Goal: Task Accomplishment & Management: Use online tool/utility

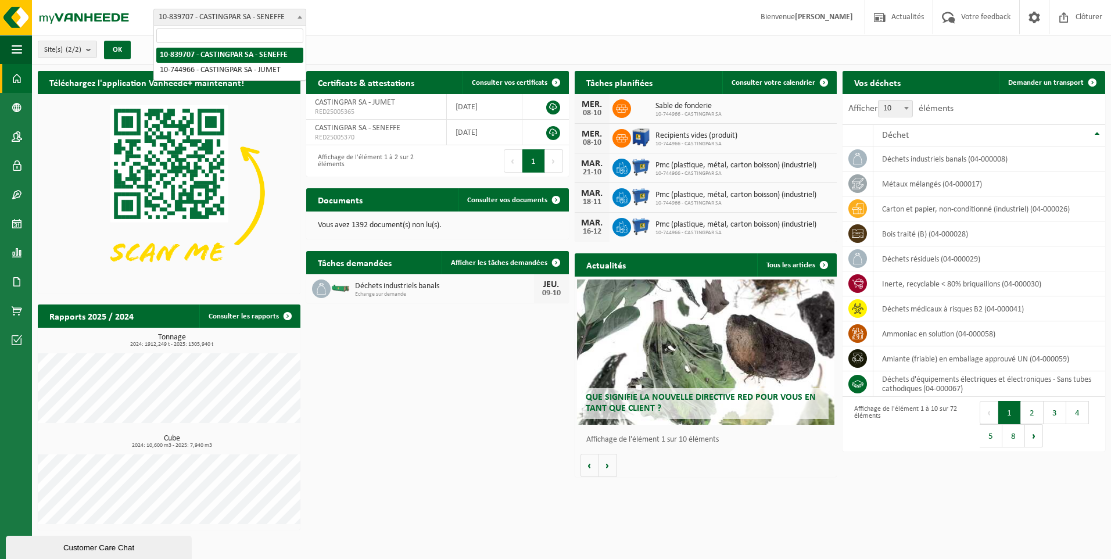
click at [288, 22] on span "10-839707 - CASTINGPAR SA - SENEFFE" at bounding box center [230, 17] width 152 height 16
select select "6262"
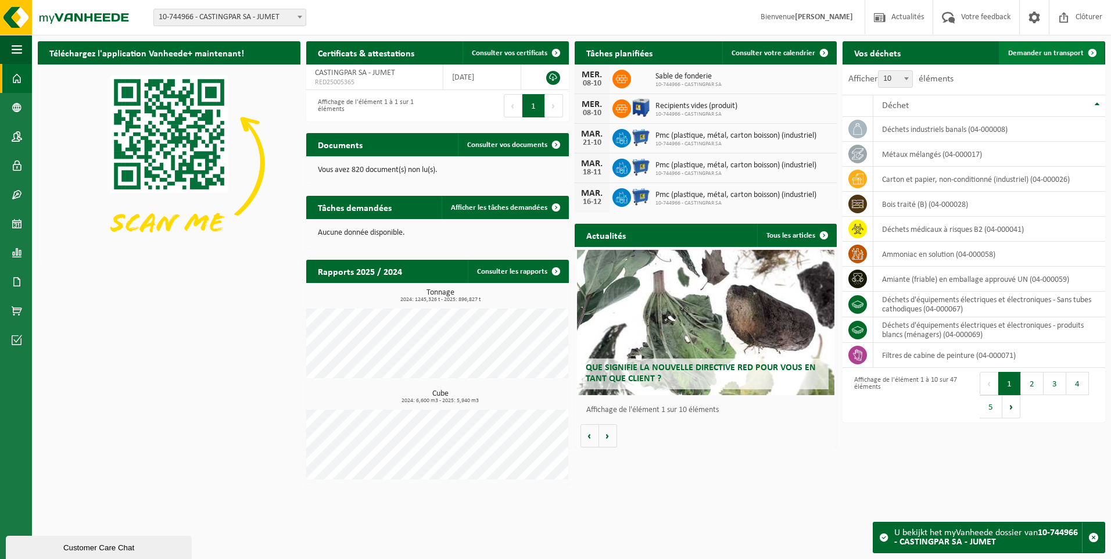
click at [1083, 53] on span at bounding box center [1092, 52] width 23 height 23
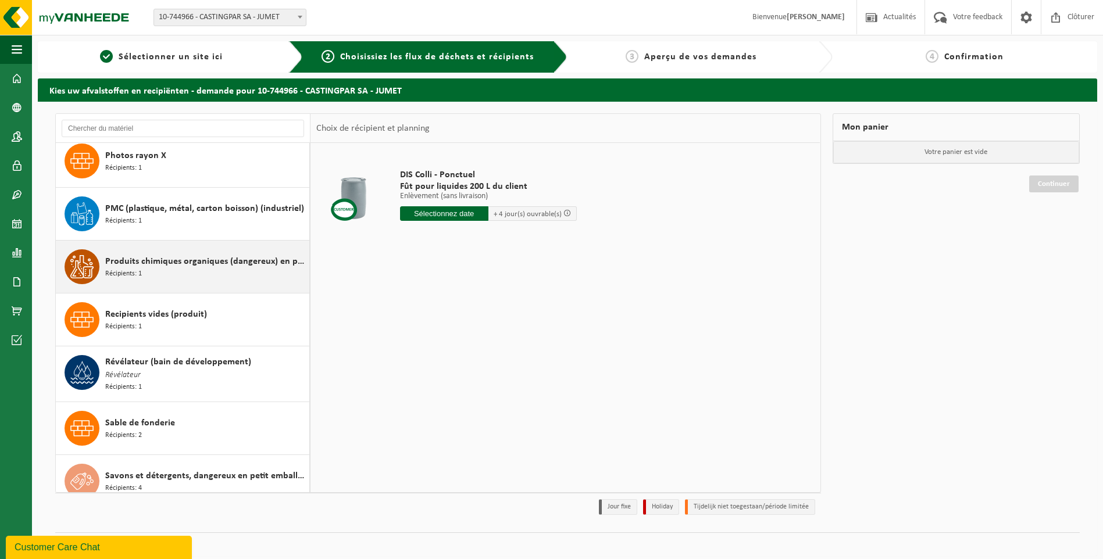
scroll to position [2034, 0]
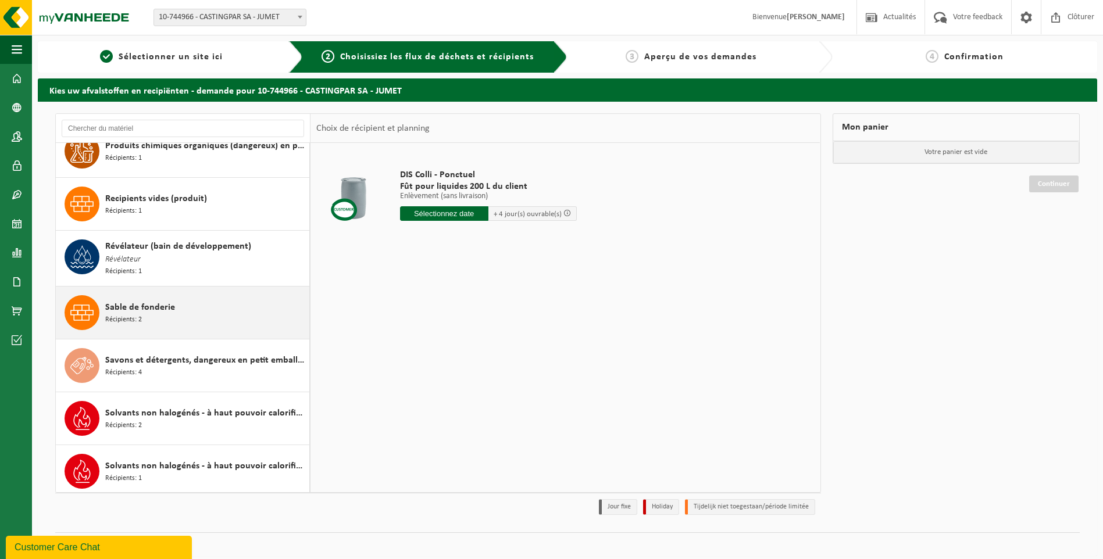
click at [163, 314] on div "Sable de fonderie Récipients: 2" at bounding box center [205, 312] width 201 height 35
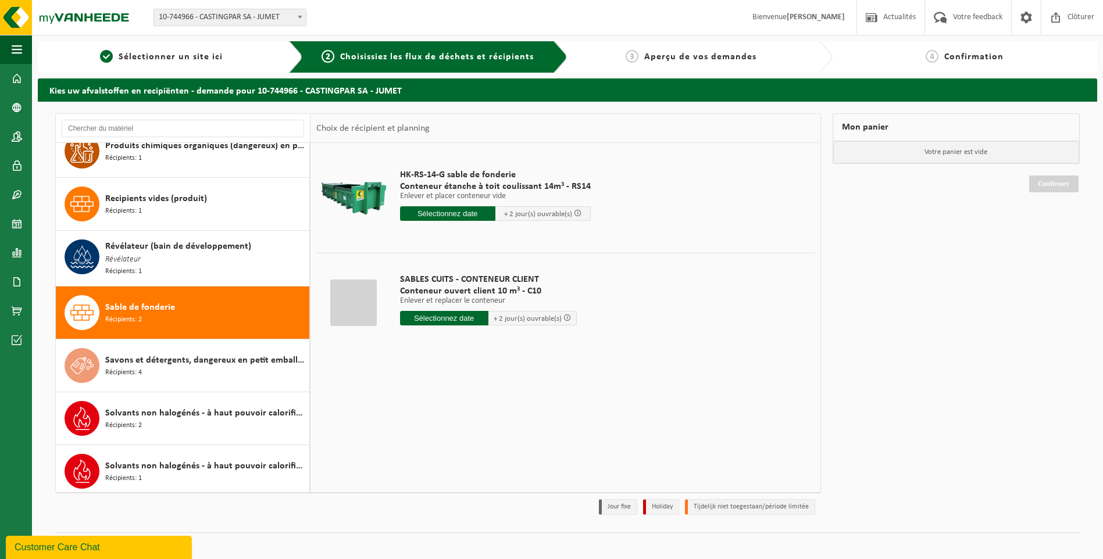
click at [415, 320] on input "text" at bounding box center [444, 318] width 88 height 15
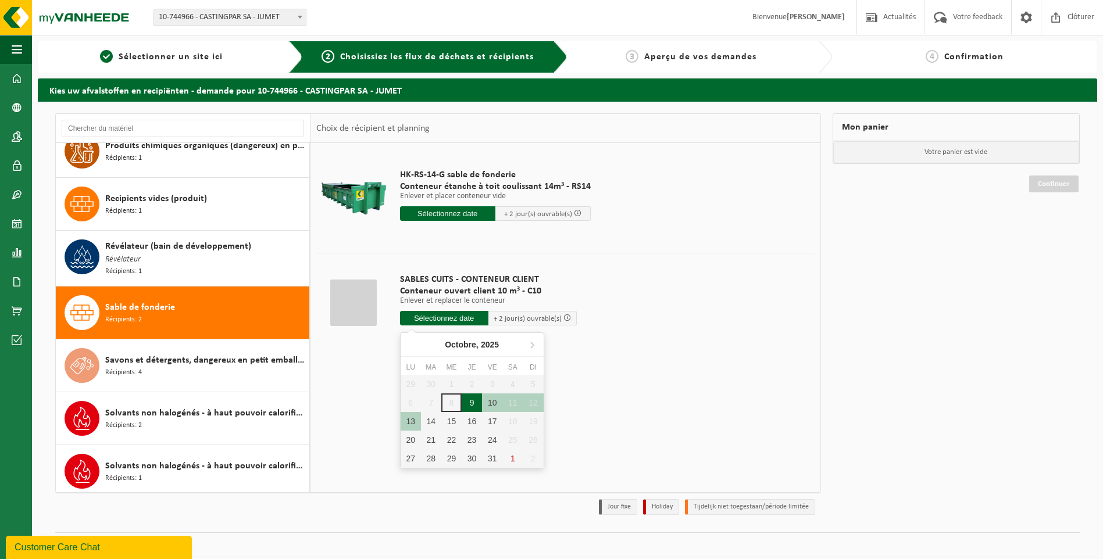
click at [468, 406] on div "9" at bounding box center [472, 402] width 20 height 19
type input "à partir de 2025-10-09"
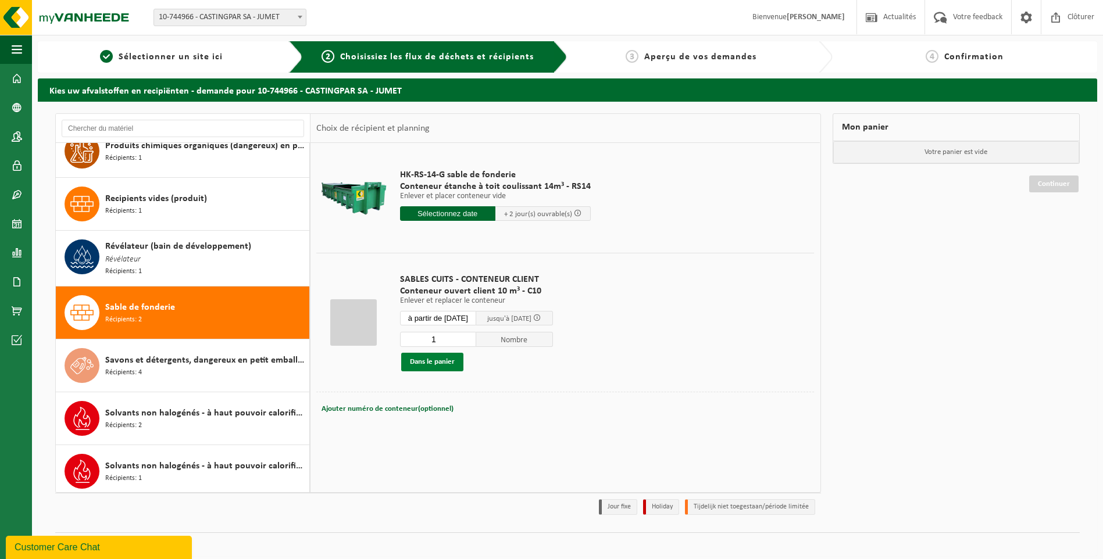
click at [430, 360] on button "Dans le panier" at bounding box center [432, 362] width 62 height 19
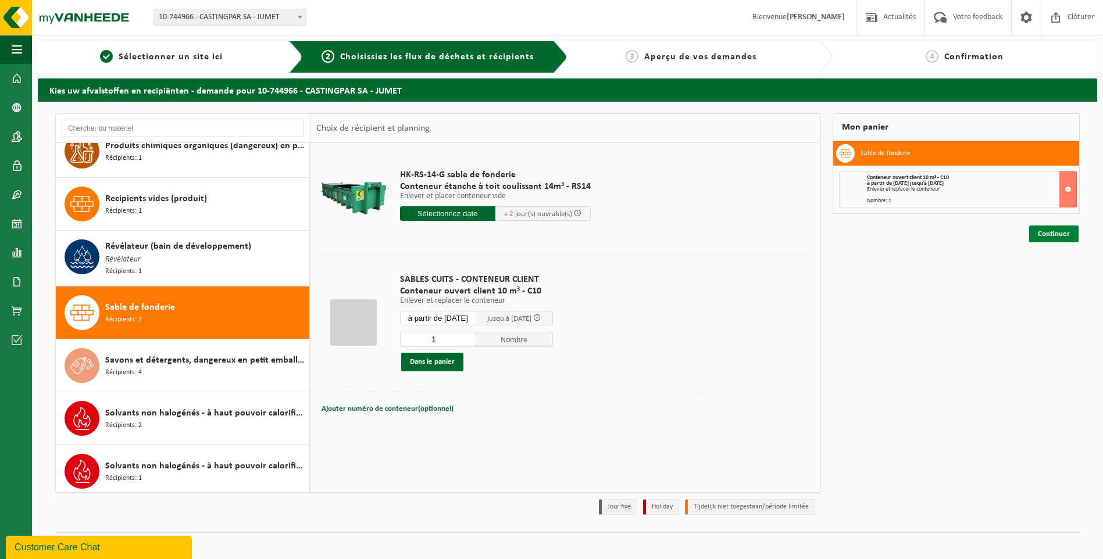
click at [1038, 228] on link "Continuer" at bounding box center [1053, 234] width 49 height 17
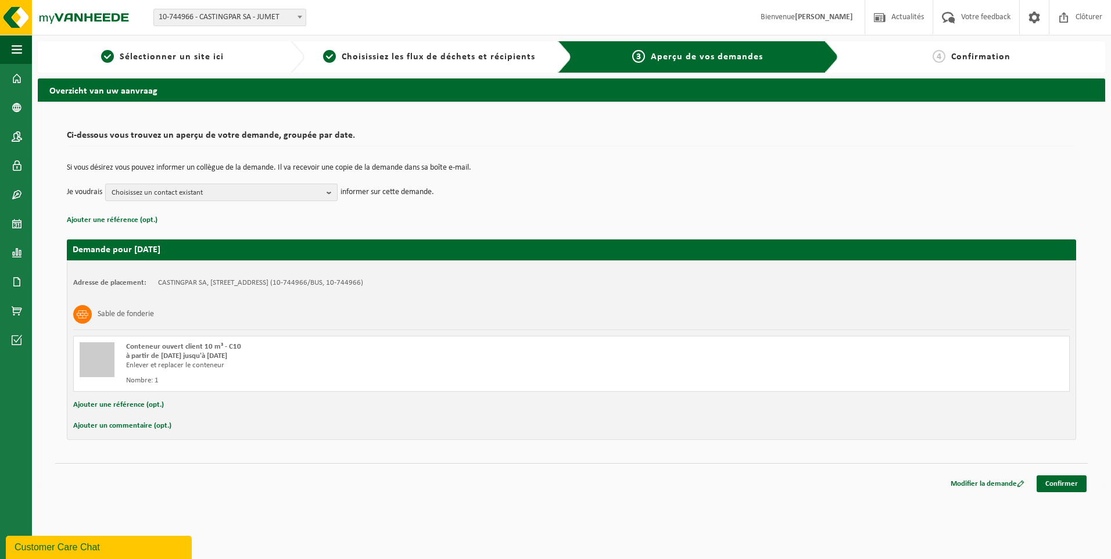
click at [180, 191] on span "Choisissez un contact existant" at bounding box center [217, 192] width 210 height 17
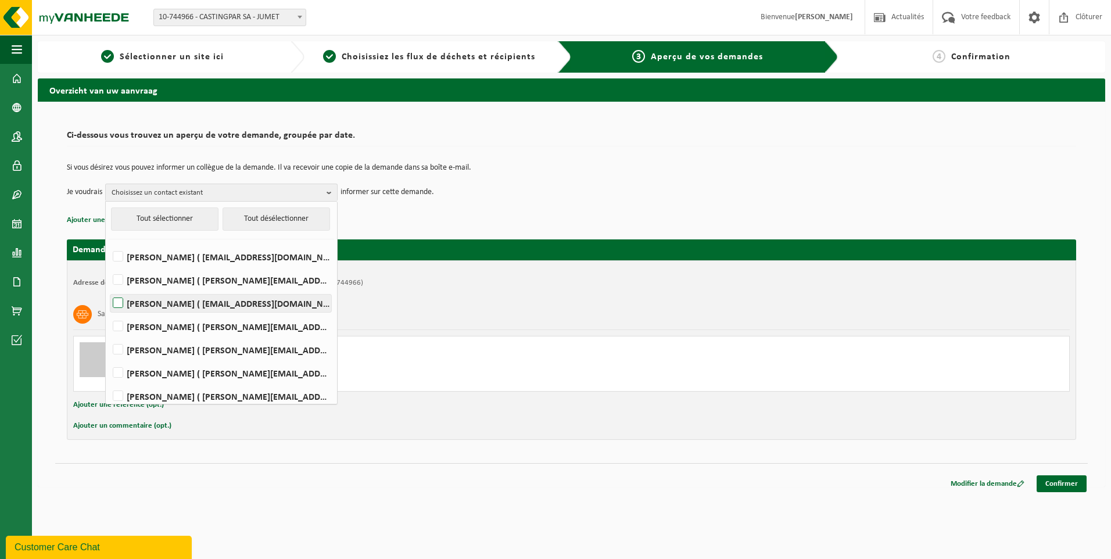
click at [174, 308] on label "HELENE CANDRIES ( invoicing@castingpar.com )" at bounding box center [220, 303] width 221 height 17
click at [109, 289] on input "HELENE CANDRIES ( invoicing@castingpar.com )" at bounding box center [108, 288] width 1 height 1
checkbox input "true"
click at [163, 346] on label "PHILIPPE FRIS ( philippe.fris@castingpar.com )" at bounding box center [220, 349] width 221 height 17
click at [109, 335] on input "PHILIPPE FRIS ( philippe.fris@castingpar.com )" at bounding box center [108, 335] width 1 height 1
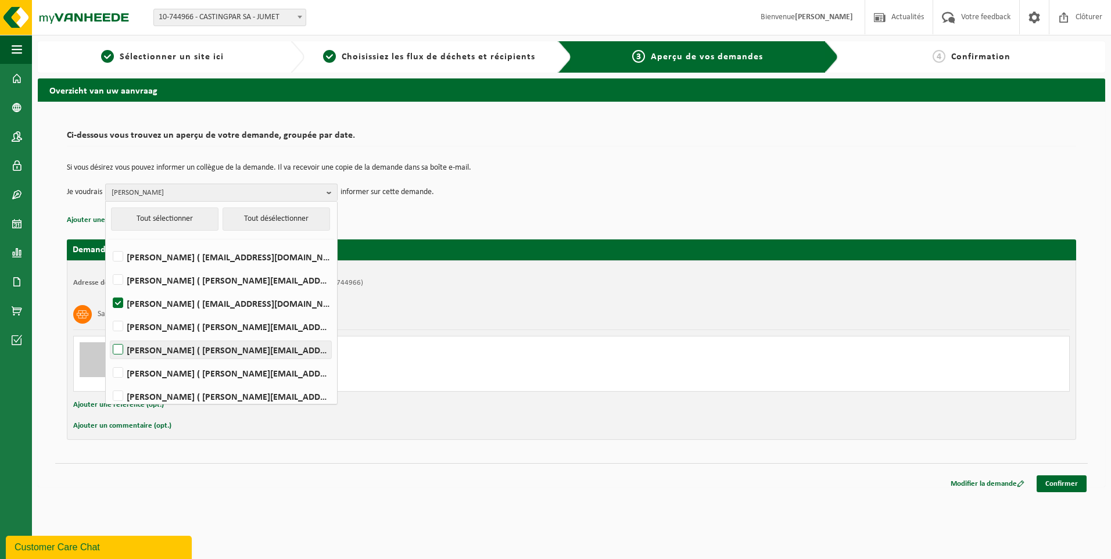
checkbox input "true"
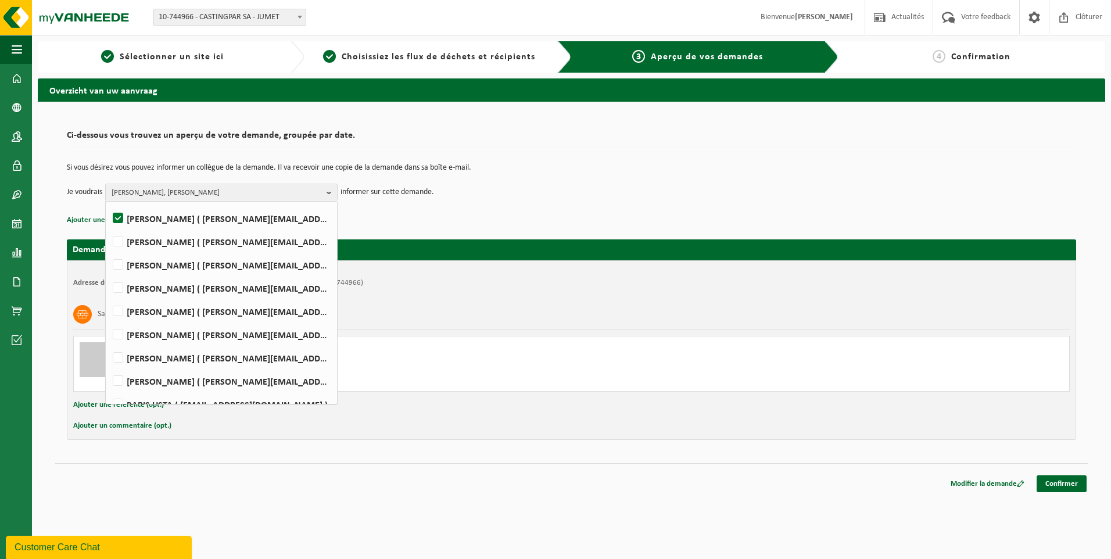
scroll to position [146, 0]
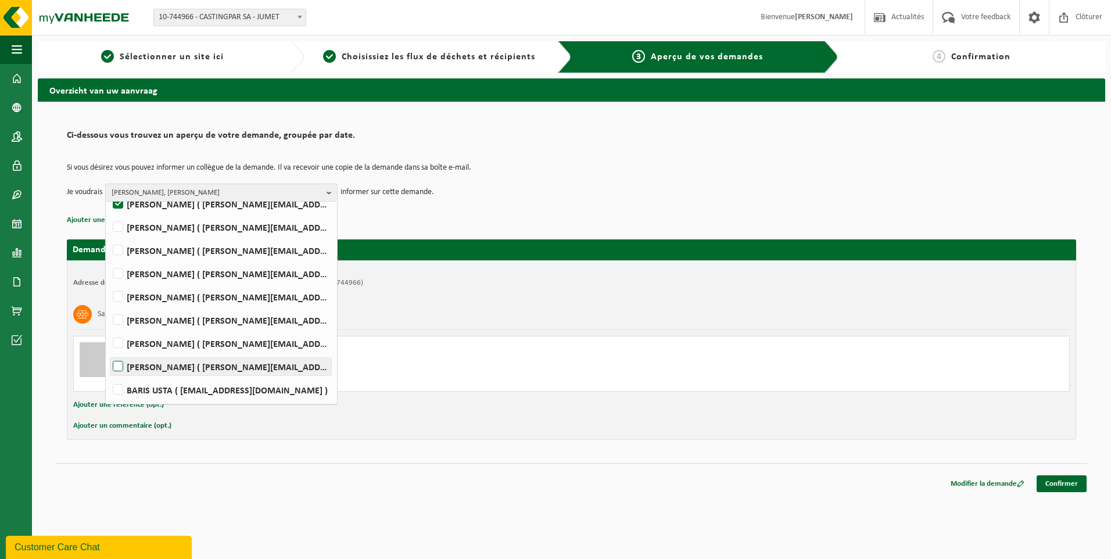
click at [121, 367] on label "Rudy Nigro ( rudy.nigro@castingpar.com )" at bounding box center [220, 366] width 221 height 17
click at [109, 352] on input "Rudy Nigro ( rudy.nigro@castingpar.com )" at bounding box center [108, 352] width 1 height 1
checkbox input "true"
click at [231, 183] on td "Si vous désirez vous pouvez informer un collègue de la demande. Il va recevoir …" at bounding box center [572, 174] width 1010 height 20
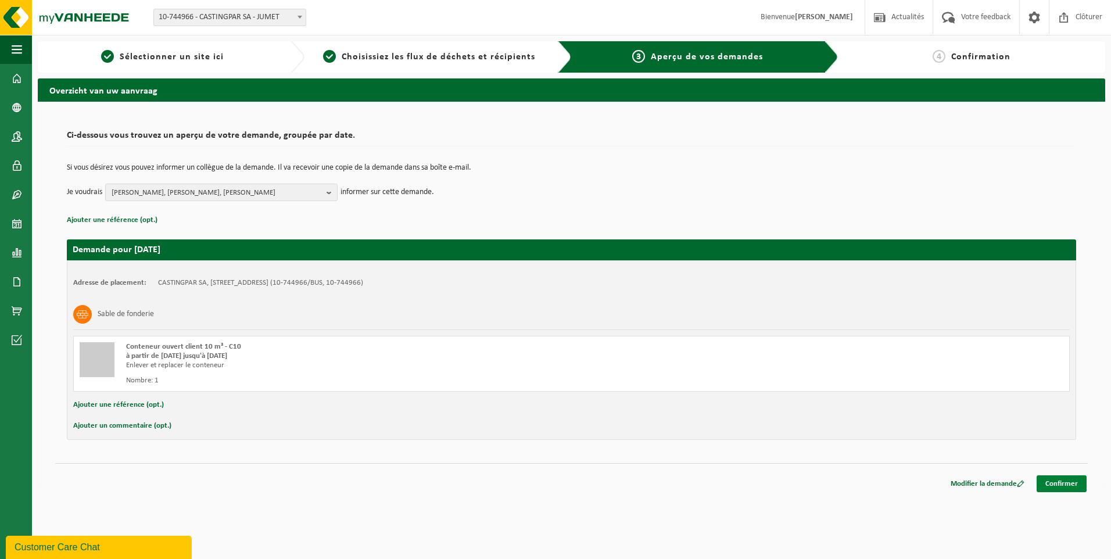
click at [1060, 480] on link "Confirmer" at bounding box center [1062, 483] width 50 height 17
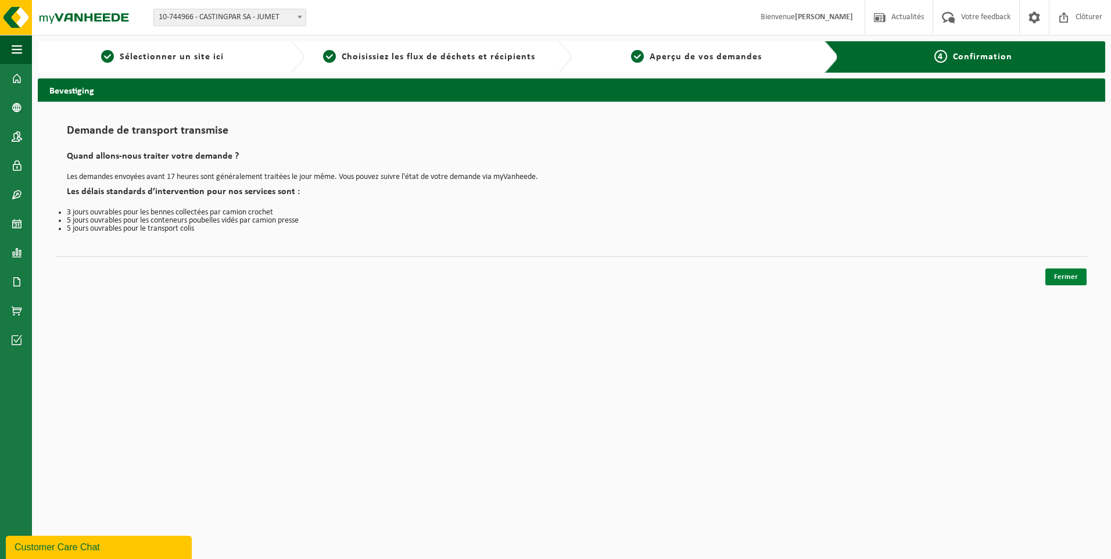
click at [1056, 272] on link "Fermer" at bounding box center [1066, 277] width 41 height 17
